Goal: Task Accomplishment & Management: Use online tool/utility

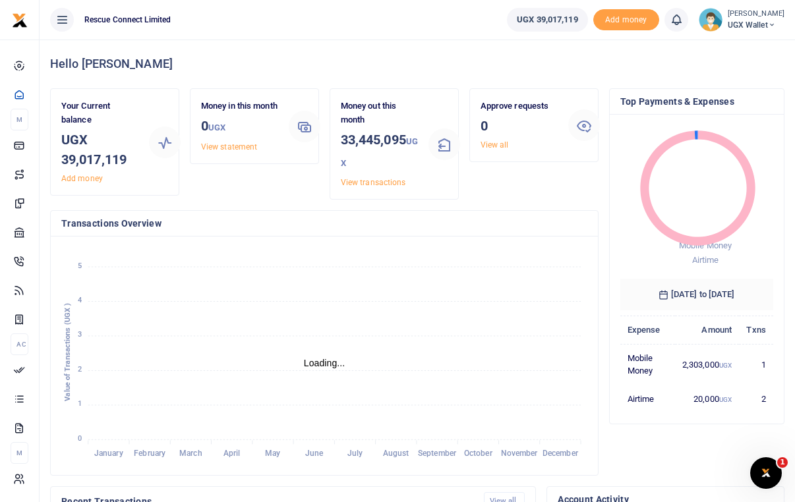
scroll to position [0, 1]
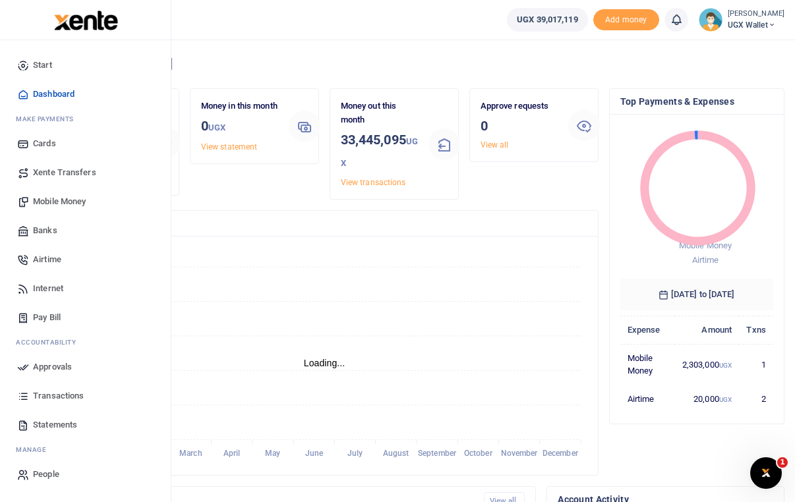
click at [47, 364] on span "Approvals" at bounding box center [52, 366] width 39 height 13
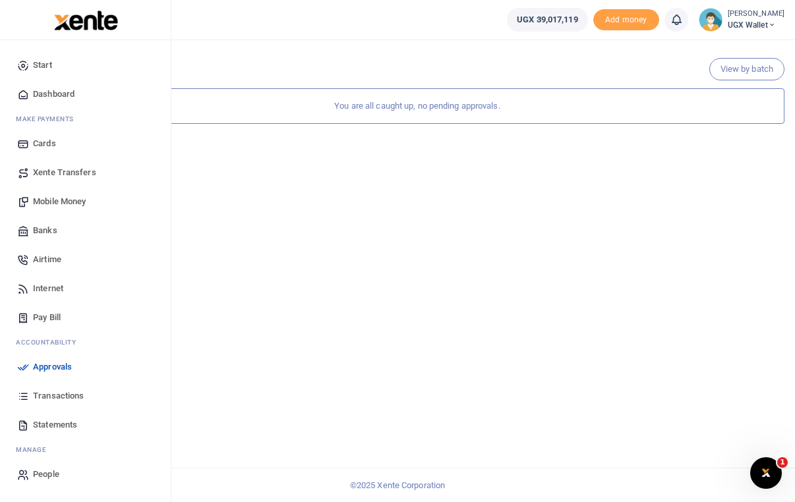
click at [69, 399] on span "Transactions" at bounding box center [58, 395] width 51 height 13
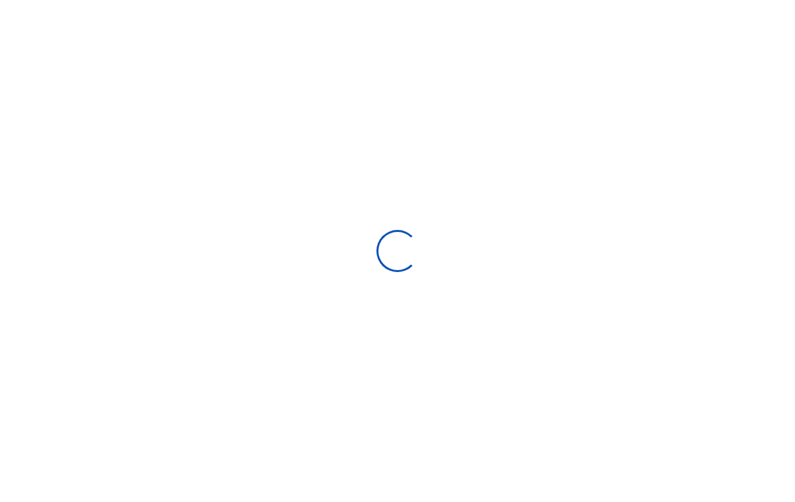
select select
type input "09/04/2025 - 10/03/2025"
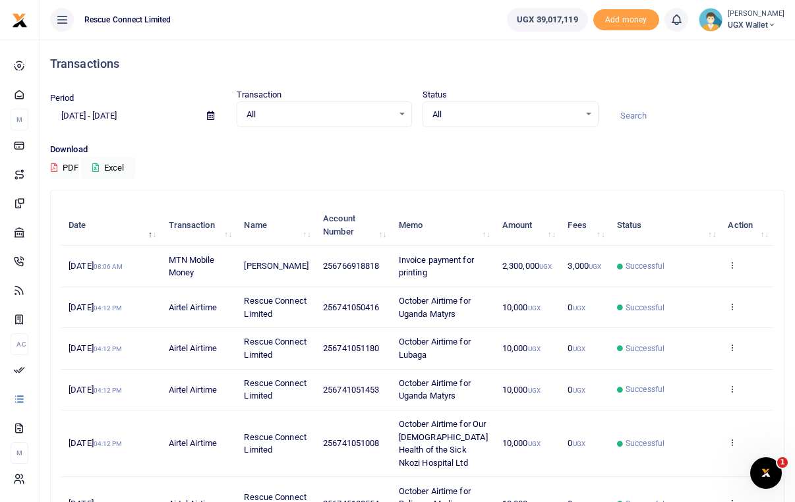
click at [333, 117] on span "All" at bounding box center [319, 114] width 147 height 13
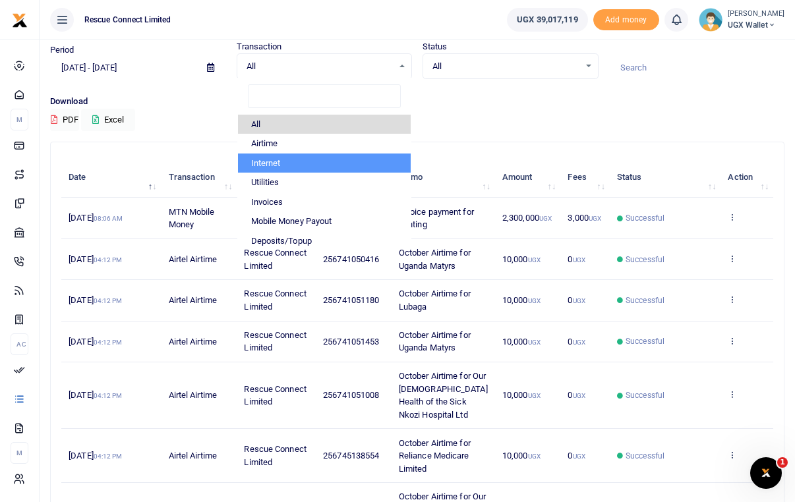
click at [478, 125] on div "Download PDF Excel" at bounding box center [417, 113] width 734 height 36
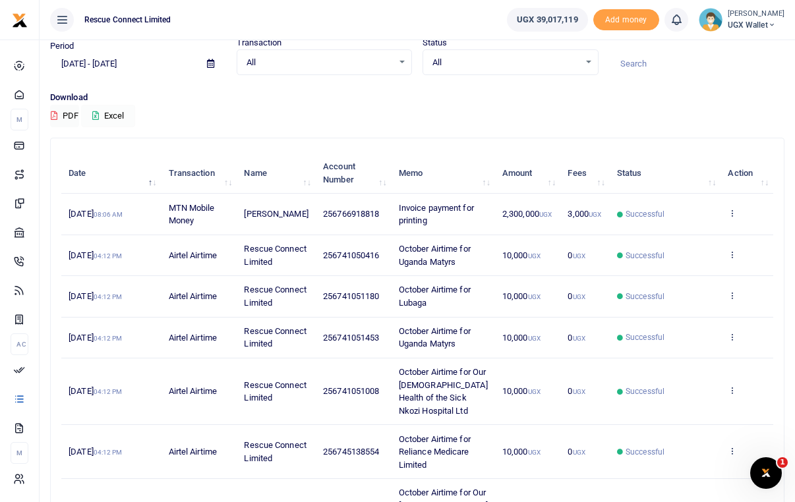
scroll to position [53, 0]
click at [121, 118] on button "Excel" at bounding box center [108, 115] width 54 height 22
